Goal: Task Accomplishment & Management: Use online tool/utility

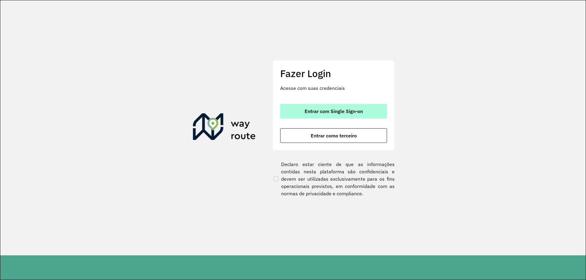
click at [342, 110] on span "Entrar com Single Sign-on" at bounding box center [334, 111] width 58 height 5
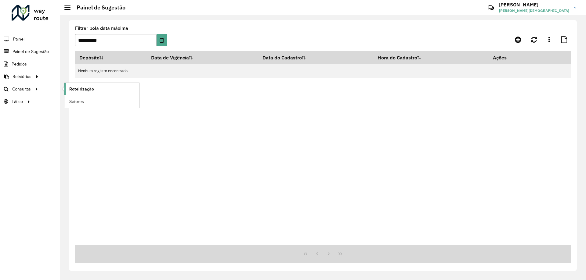
click at [89, 90] on span "Roteirização" at bounding box center [81, 89] width 25 height 6
click at [494, 181] on div "Depósito Data de Vigência Data do Cadastro Hora do Cadastro Ações Nenhum regist…" at bounding box center [323, 148] width 496 height 194
click at [576, 7] on link "Milton Milton Jesus" at bounding box center [540, 8] width 82 height 16
click at [545, 49] on link "Encerrar sessão" at bounding box center [551, 49] width 54 height 19
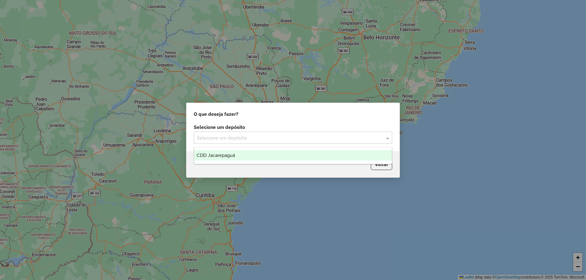
click at [389, 138] on span at bounding box center [389, 137] width 8 height 7
click at [211, 155] on span "CDD Jacarepaguá" at bounding box center [216, 155] width 38 height 5
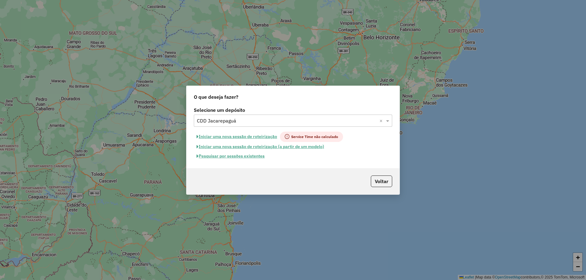
click at [249, 158] on button "Pesquisar por sessões existentes" at bounding box center [231, 156] width 74 height 9
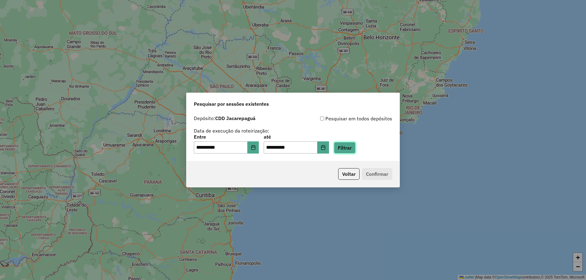
click at [356, 143] on button "Filtrar" at bounding box center [345, 148] width 22 height 12
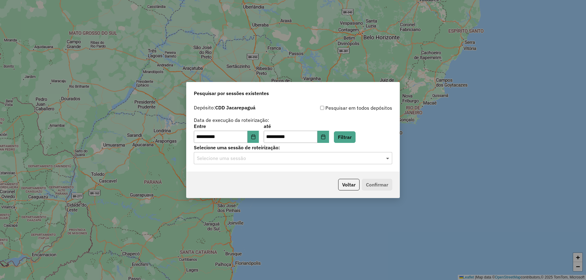
click at [387, 160] on span at bounding box center [389, 158] width 8 height 7
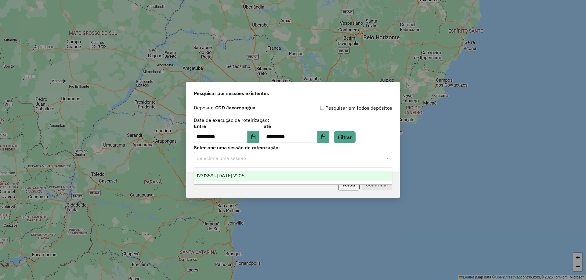
click at [234, 176] on span "1231359 - 19/08/2025 21:05" at bounding box center [221, 175] width 48 height 5
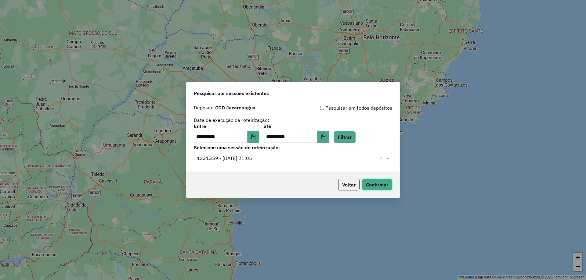
click at [377, 186] on button "Confirmar" at bounding box center [377, 185] width 30 height 12
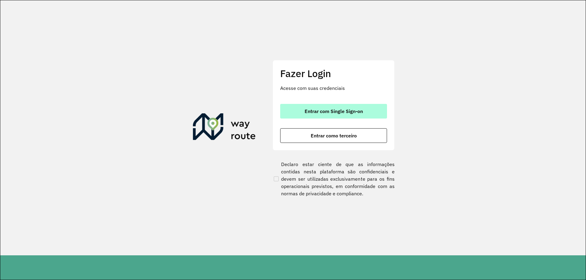
click at [331, 113] on span "Entrar com Single Sign-on" at bounding box center [334, 111] width 58 height 5
